Goal: Information Seeking & Learning: Learn about a topic

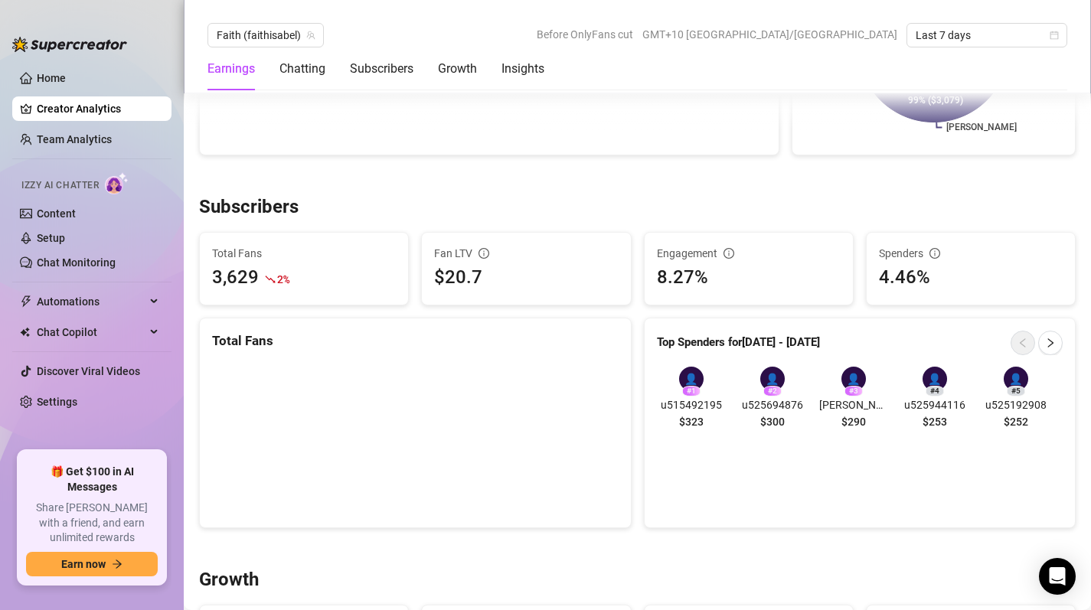
scroll to position [923, 0]
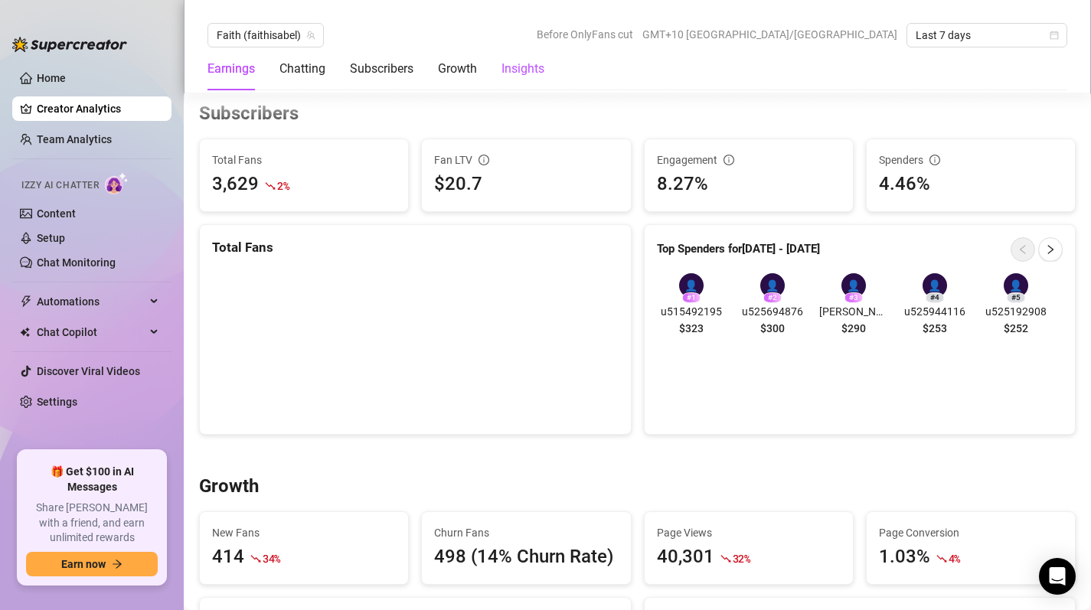
click at [513, 71] on div "Insights" at bounding box center [522, 69] width 43 height 18
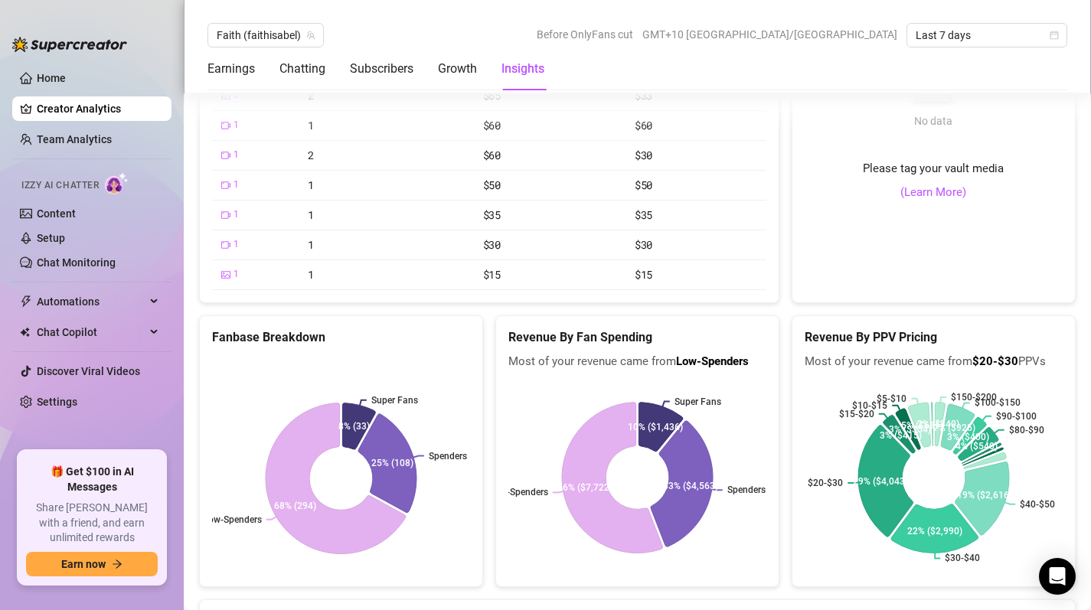
scroll to position [2715, 0]
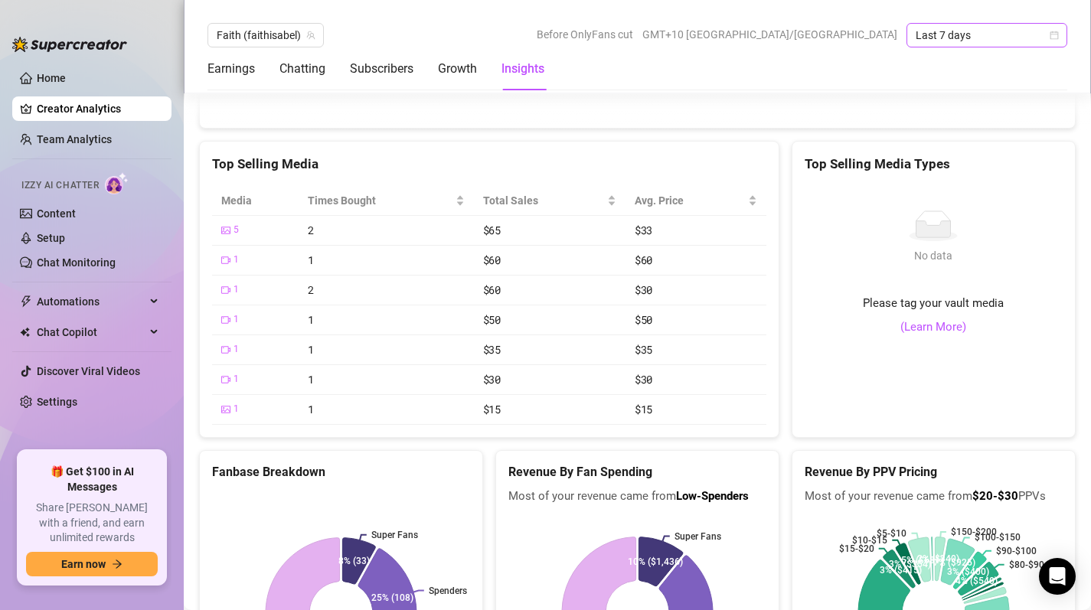
click at [1049, 34] on icon "calendar" at bounding box center [1053, 35] width 9 height 9
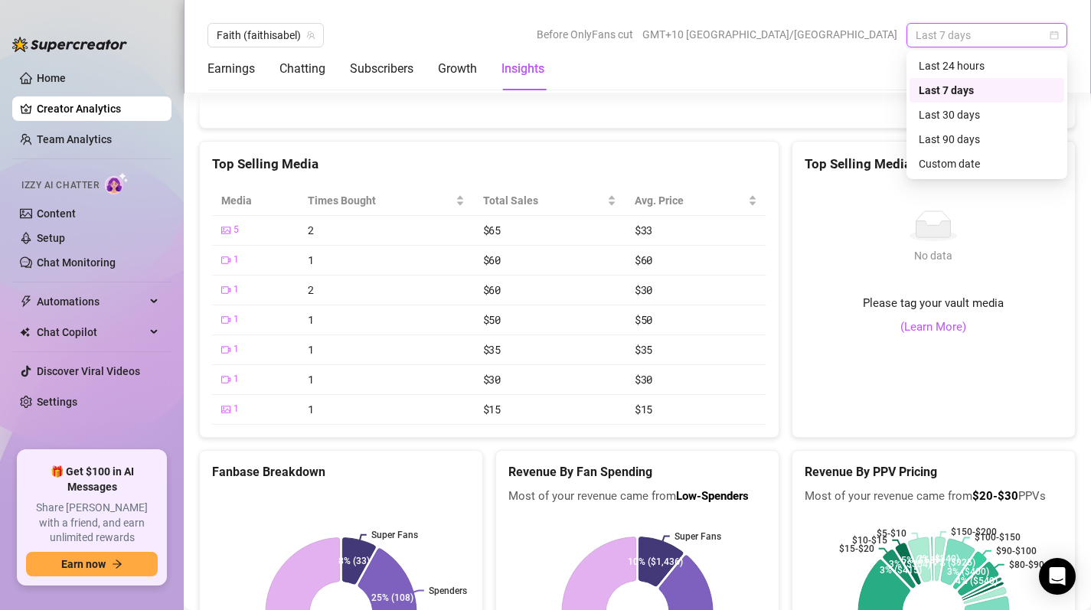
click at [968, 90] on div "Last 7 days" at bounding box center [986, 90] width 136 height 17
click at [1025, 42] on span "Last 7 days" at bounding box center [986, 35] width 142 height 23
click at [981, 121] on div "Last 30 days" at bounding box center [986, 114] width 136 height 17
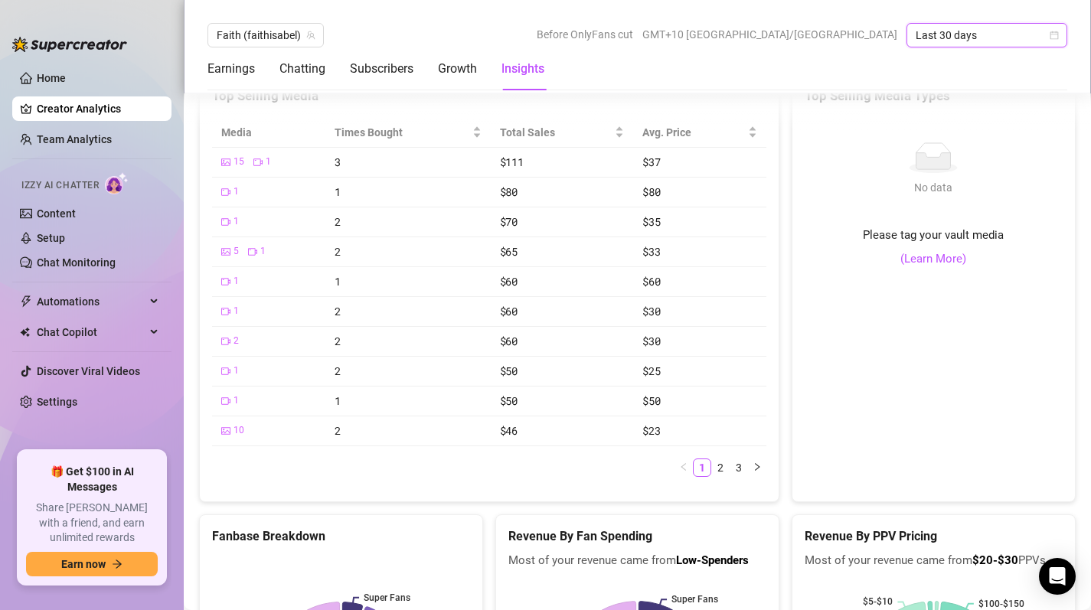
scroll to position [2791, 0]
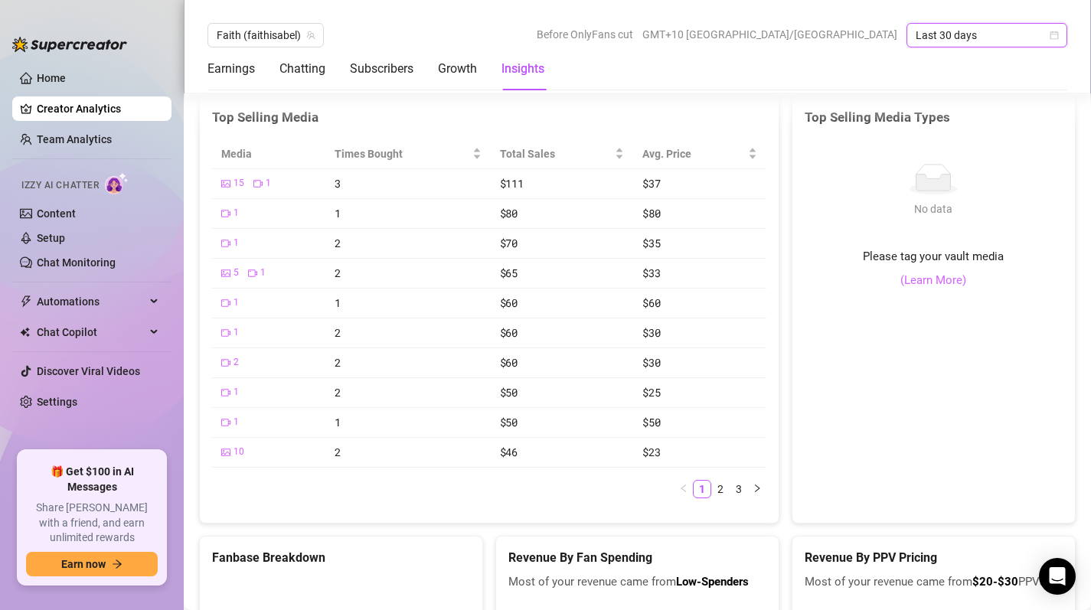
click at [912, 279] on link "(Learn More)" at bounding box center [933, 281] width 66 height 18
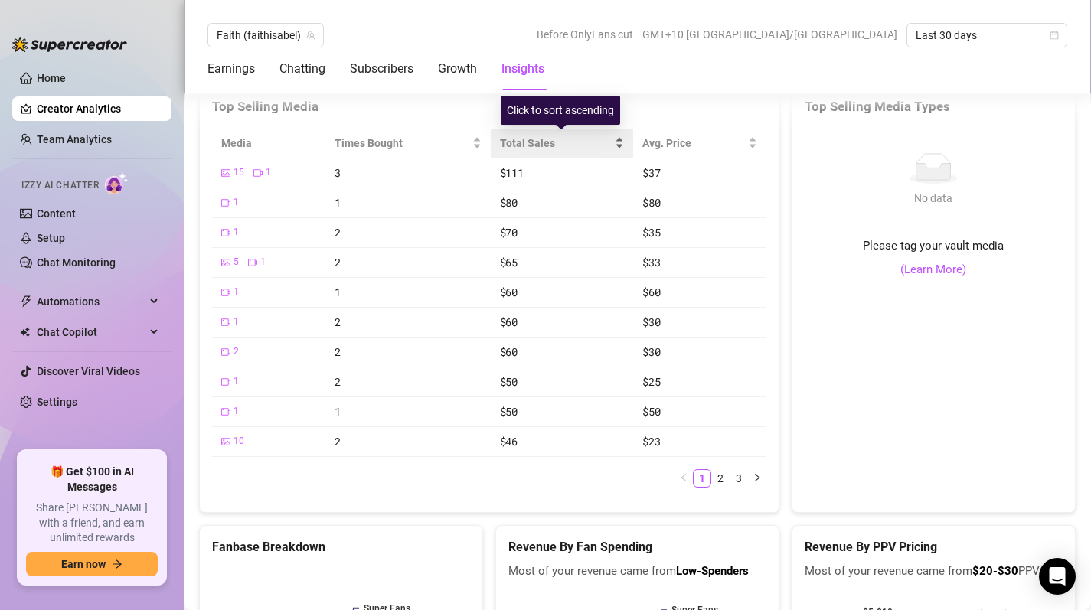
click at [540, 139] on span "Total Sales" at bounding box center [556, 143] width 113 height 17
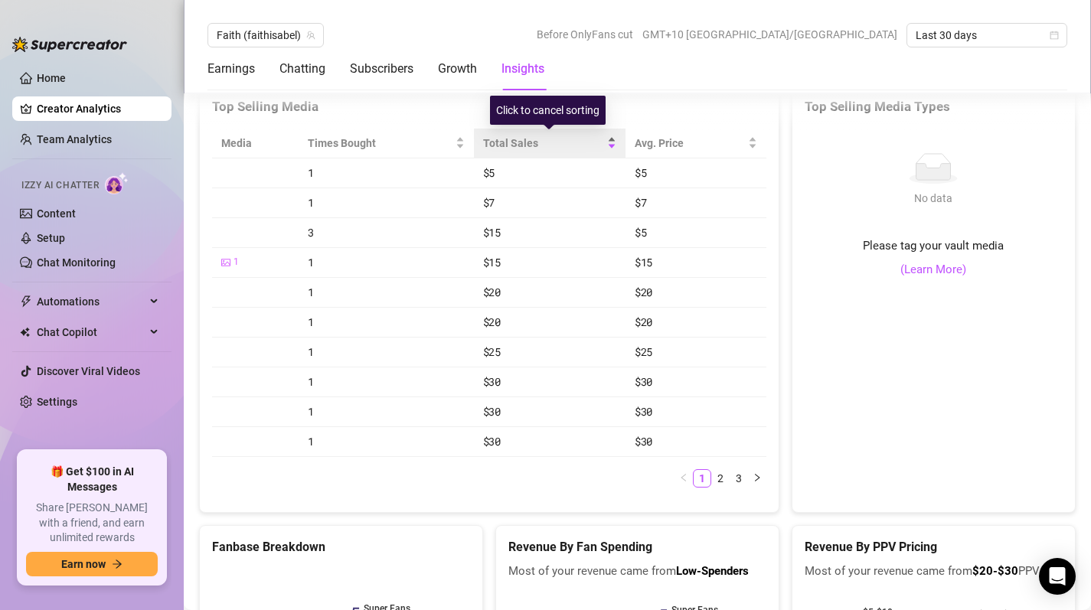
click at [540, 139] on span "Total Sales" at bounding box center [543, 143] width 121 height 17
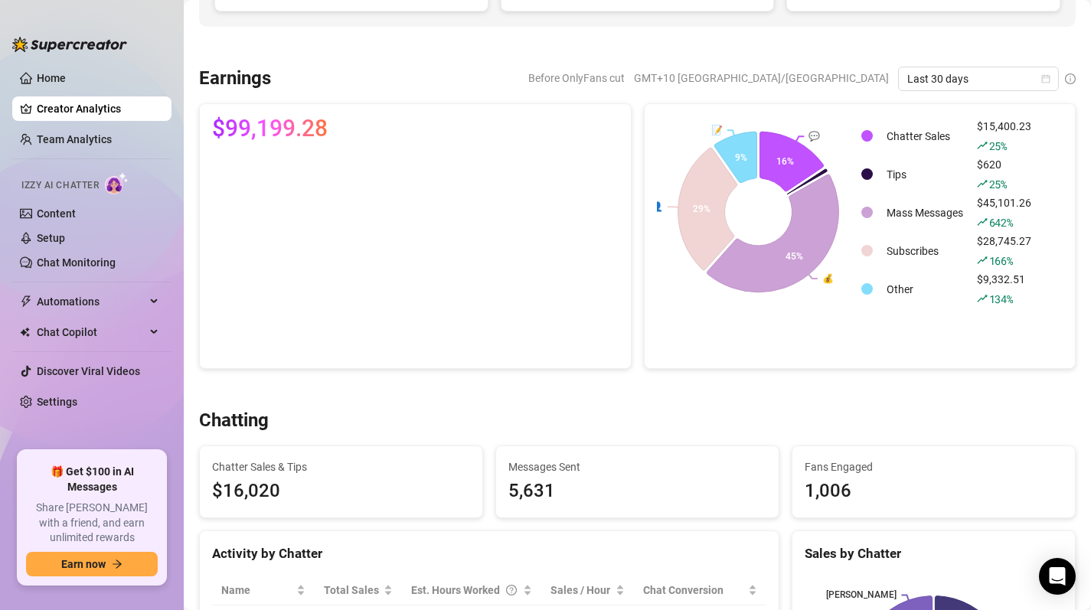
scroll to position [201, 0]
